Goal: Task Accomplishment & Management: Manage account settings

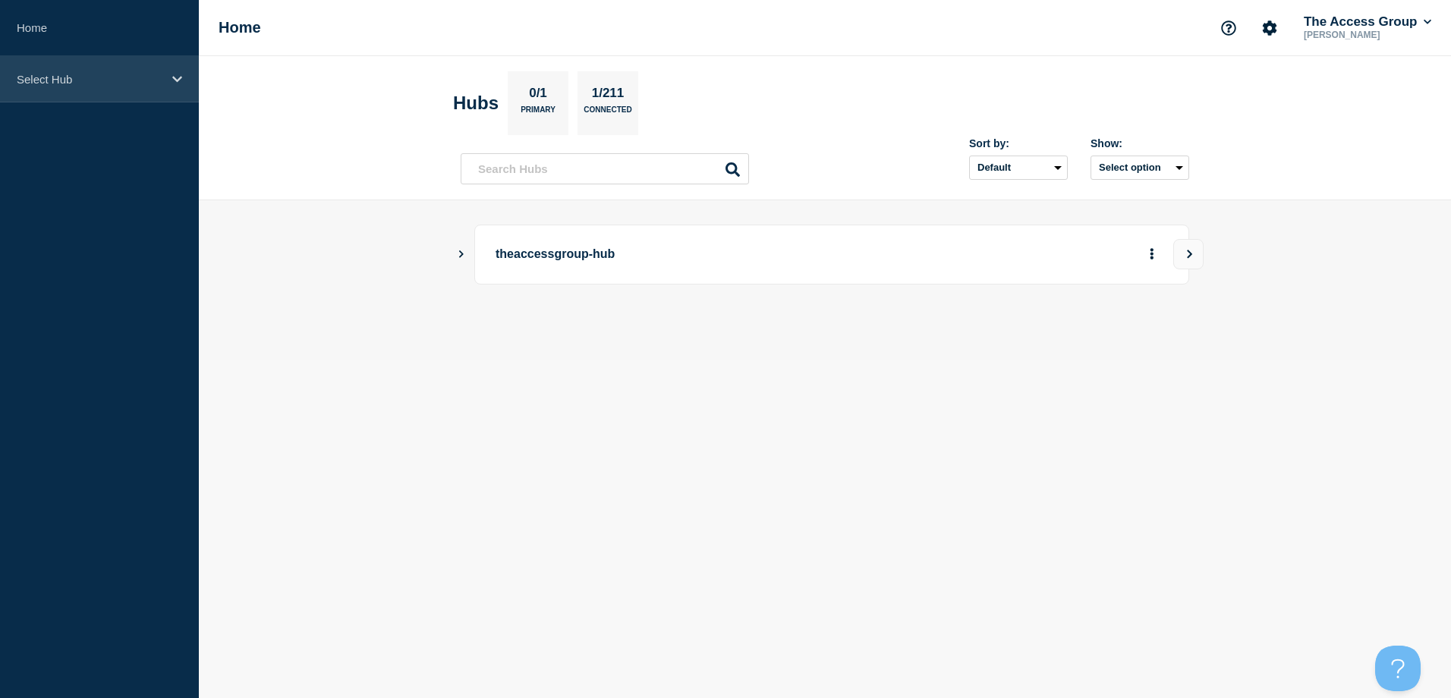
click at [58, 80] on p "Select Hub" at bounding box center [90, 79] width 146 height 13
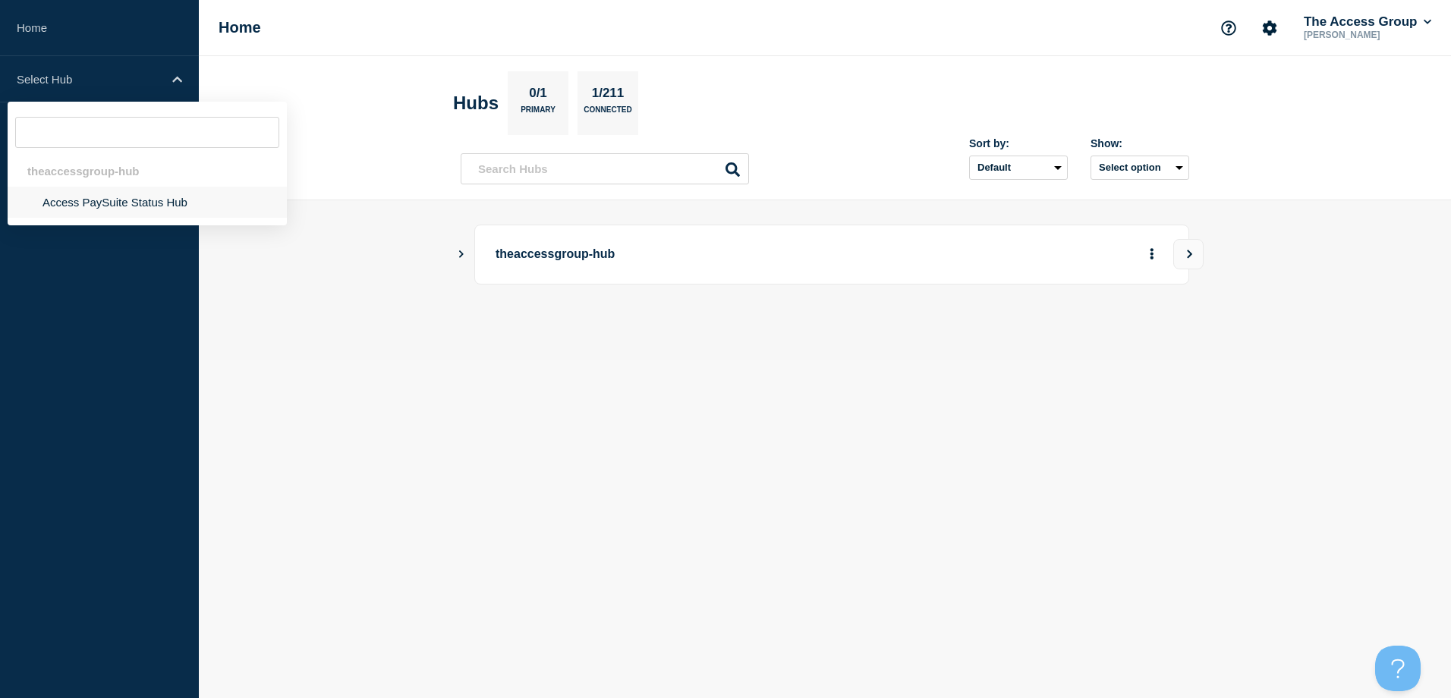
click at [56, 205] on li "Access PaySuite Status Hub" at bounding box center [147, 202] width 279 height 31
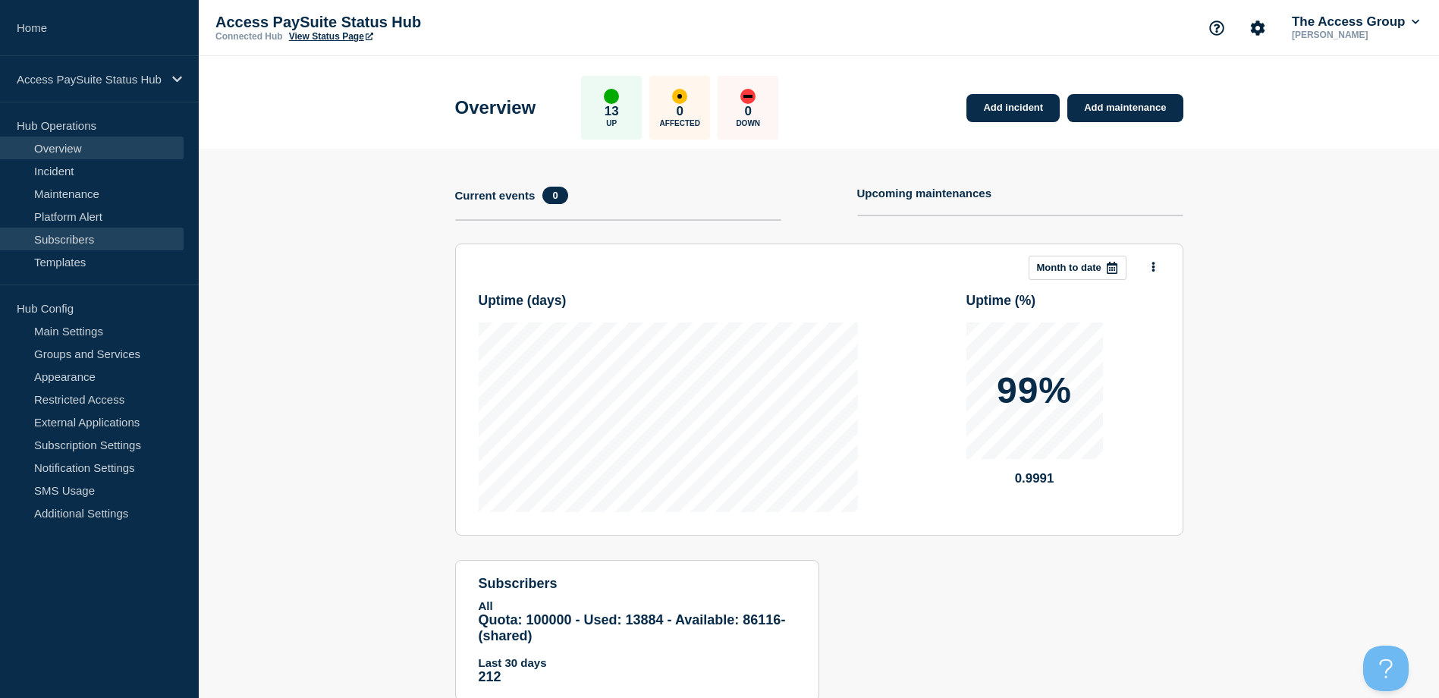
click at [63, 231] on link "Subscribers" at bounding box center [92, 239] width 184 height 23
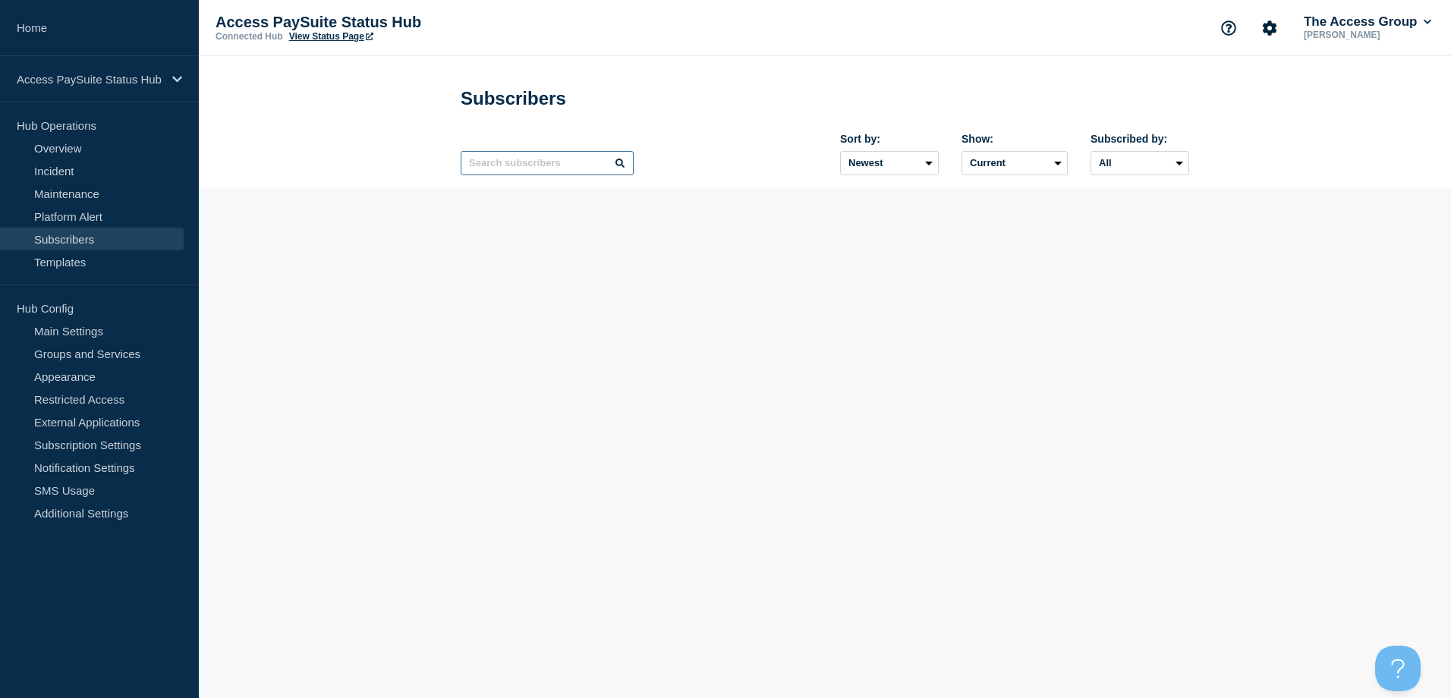
click at [533, 169] on input "text" at bounding box center [547, 163] width 173 height 24
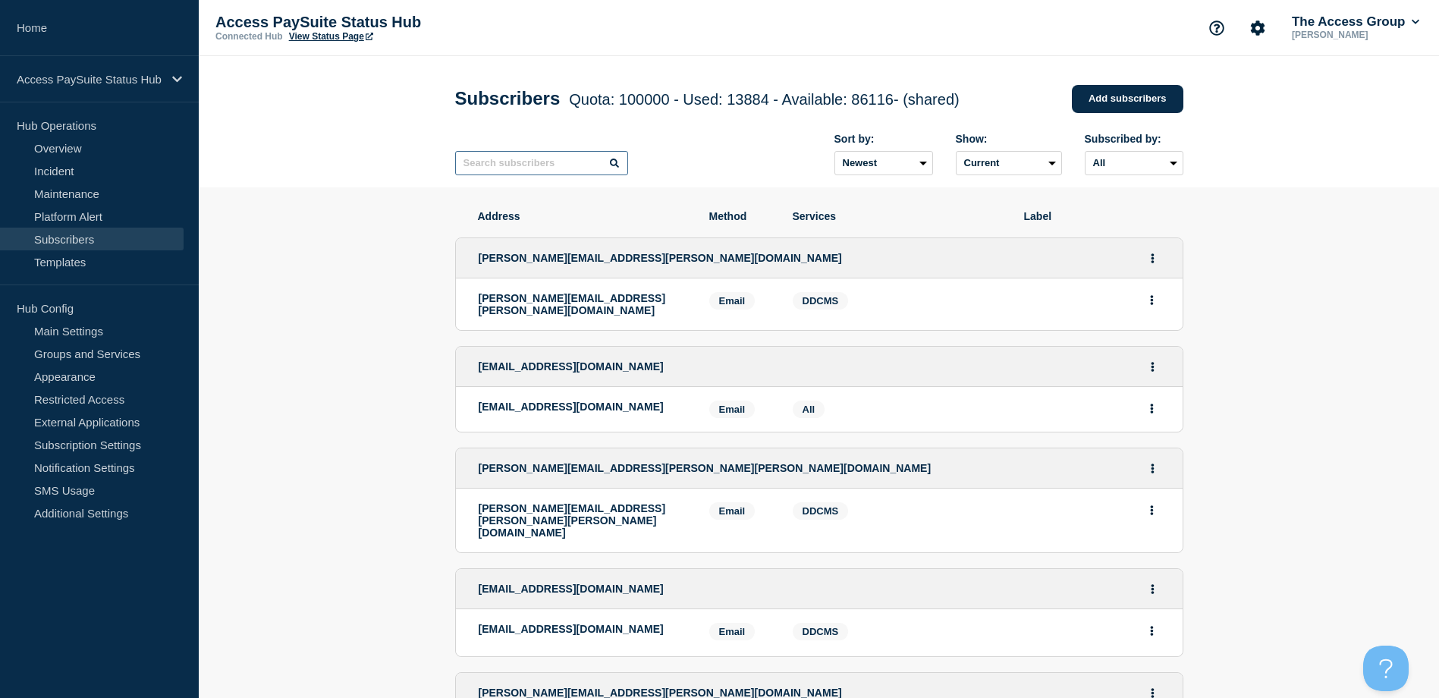
paste input "[PERSON_NAME][EMAIL_ADDRESS][DOMAIN_NAME]"
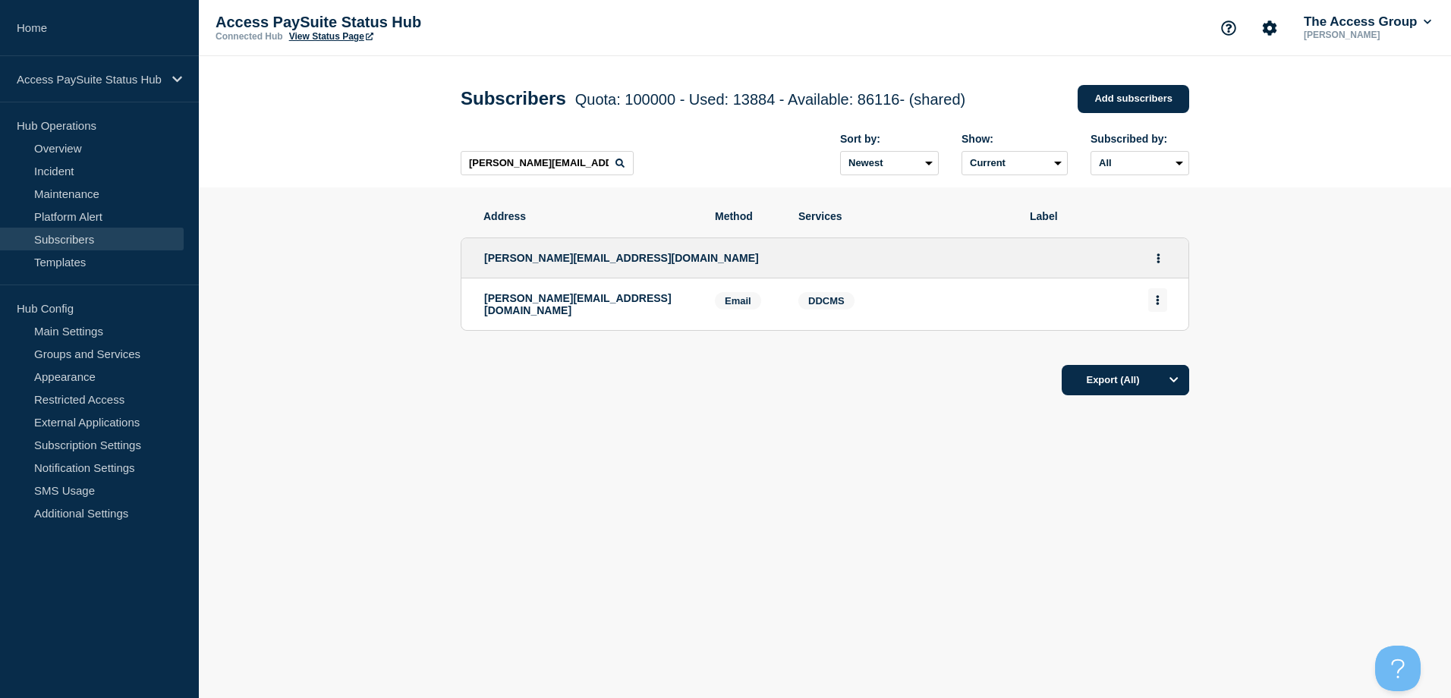
click at [1152, 298] on button "Actions" at bounding box center [1157, 300] width 19 height 24
click at [1159, 347] on button "Delete" at bounding box center [1157, 343] width 29 height 11
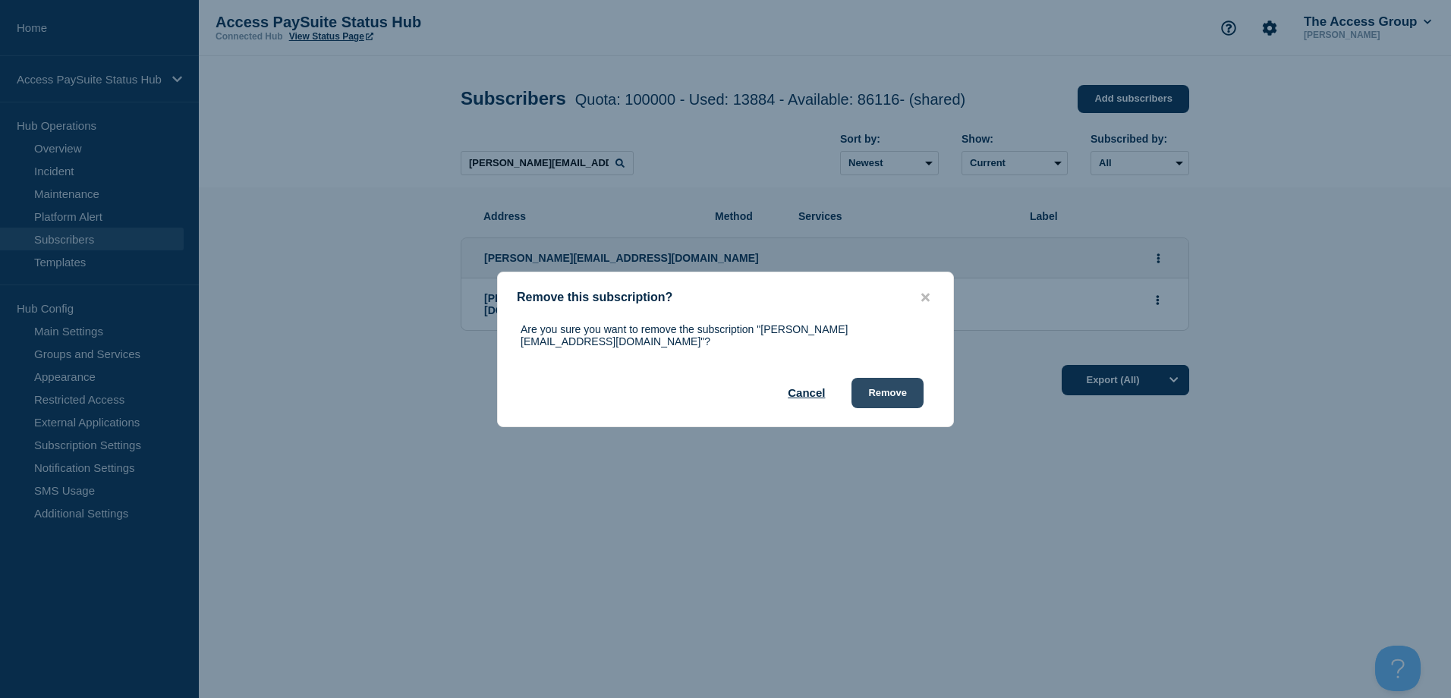
click at [871, 385] on button "Remove" at bounding box center [887, 393] width 72 height 30
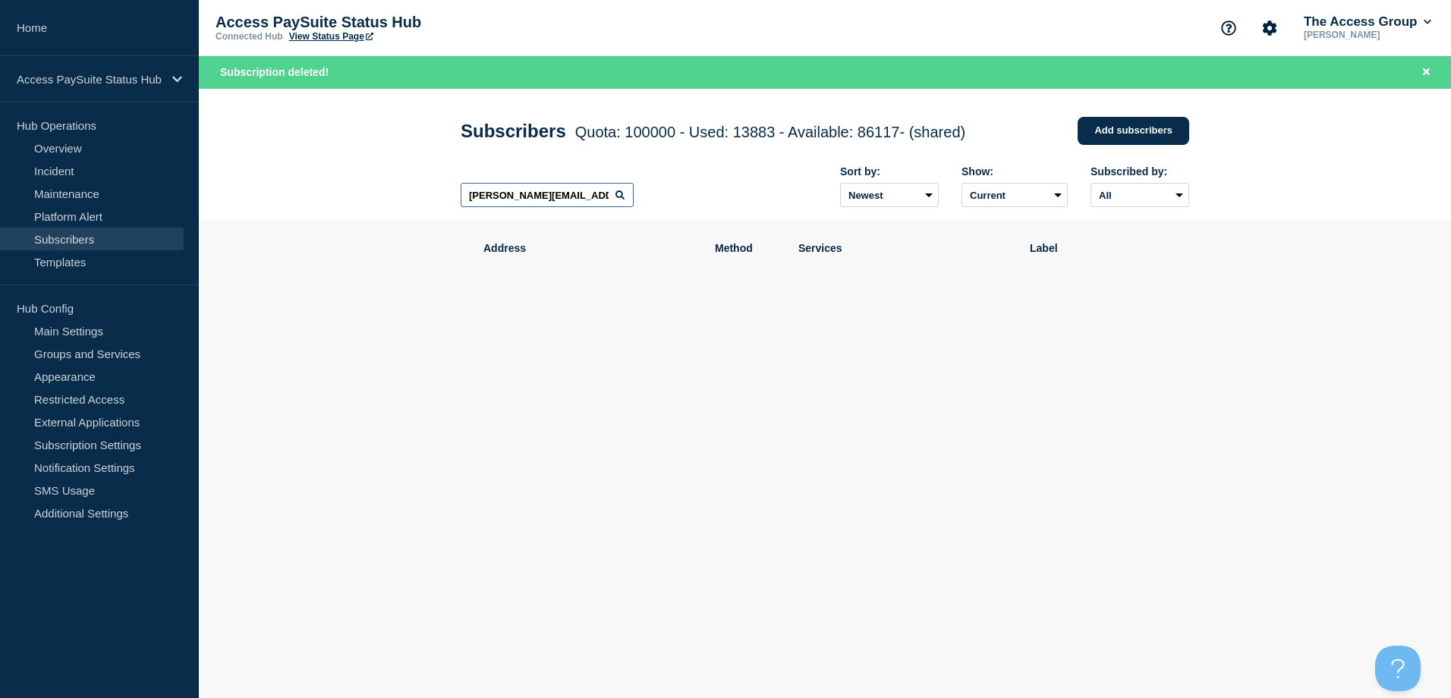
drag, startPoint x: 574, startPoint y: 195, endPoint x: 451, endPoint y: 194, distance: 122.2
click at [451, 194] on div "Subscribers Quota: 100000 - Used: 13883 - Available: 86117 - (shared) Quota Use…" at bounding box center [825, 154] width 762 height 131
paste input "[DOMAIN_NAME]"
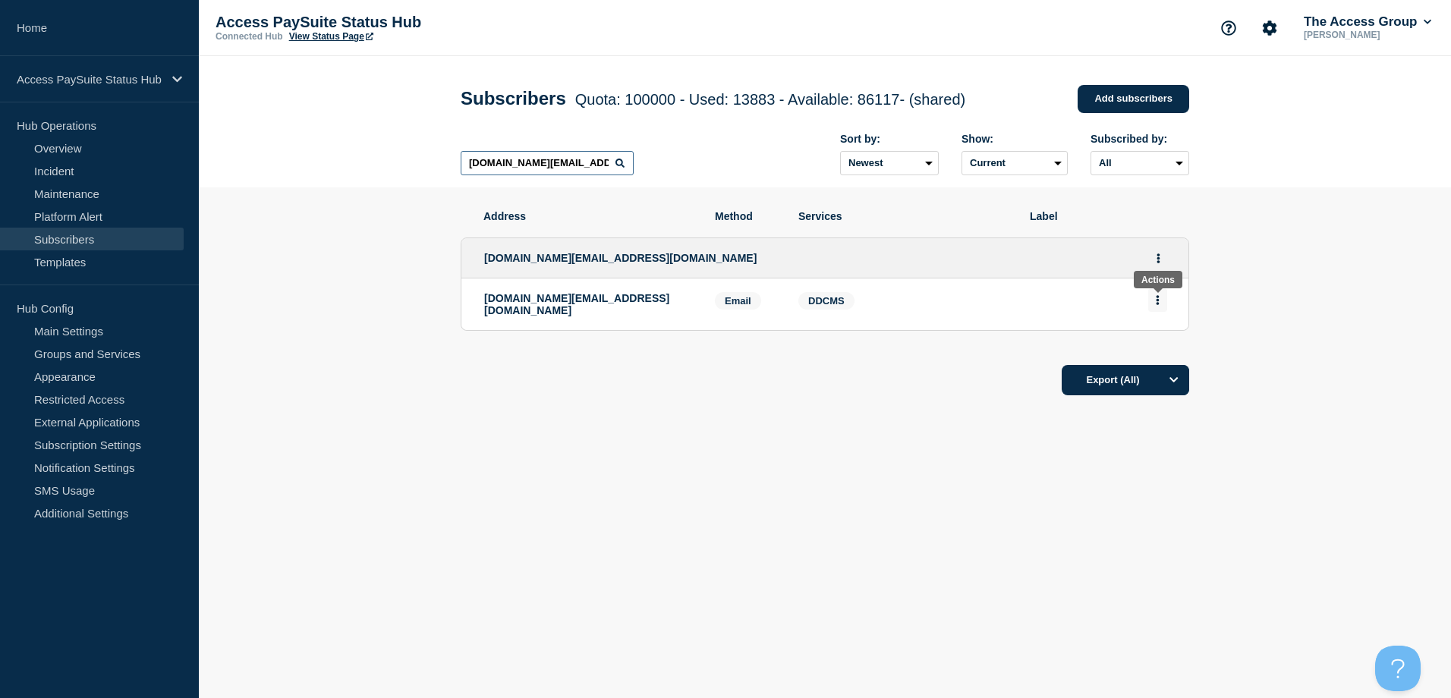
type input "[DOMAIN_NAME][EMAIL_ADDRESS][DOMAIN_NAME]"
click at [1159, 303] on button "Actions" at bounding box center [1157, 300] width 19 height 24
click at [1162, 348] on button "Delete" at bounding box center [1157, 343] width 29 height 11
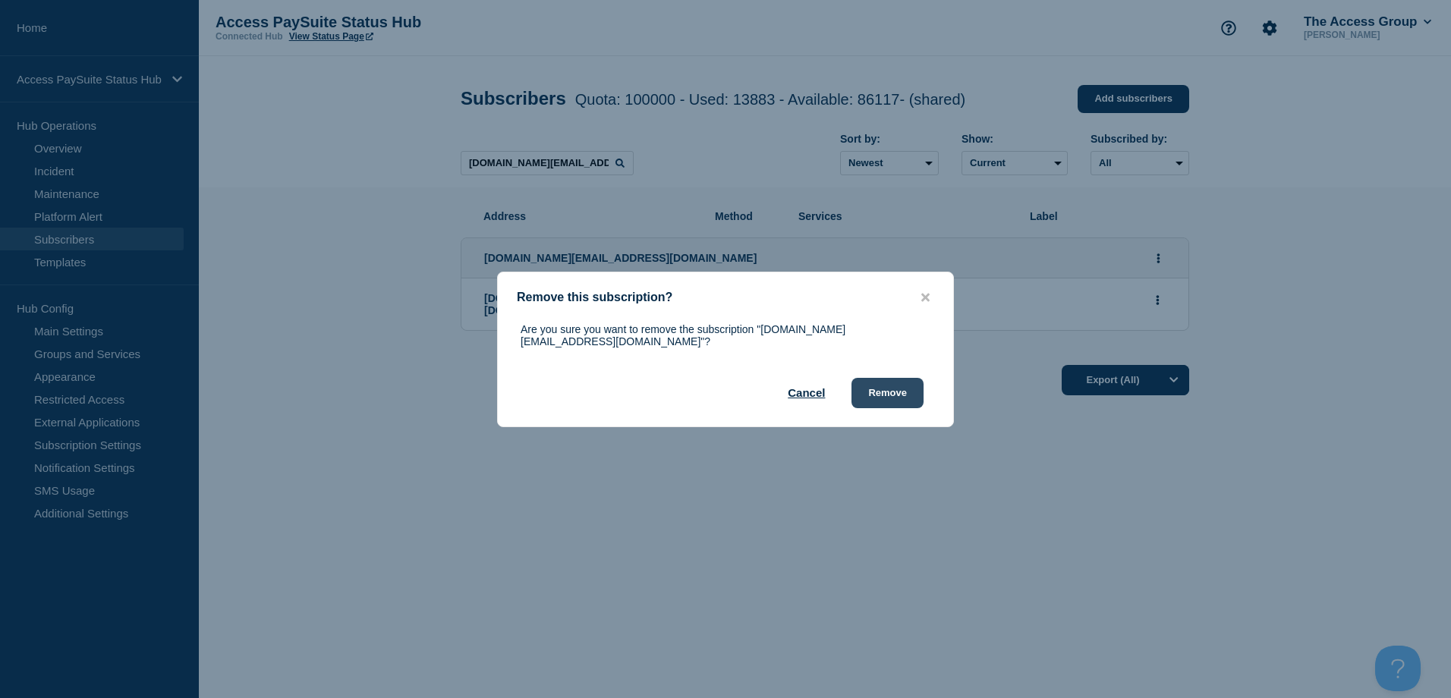
click at [891, 391] on button "Remove" at bounding box center [887, 393] width 72 height 30
